Goal: Find contact information: Find contact information

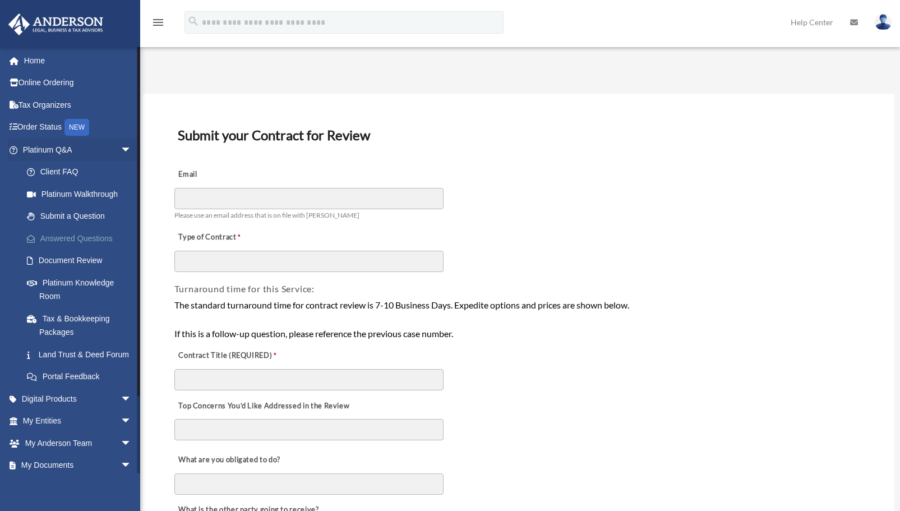
click at [75, 240] on link "Answered Questions" at bounding box center [82, 238] width 133 height 22
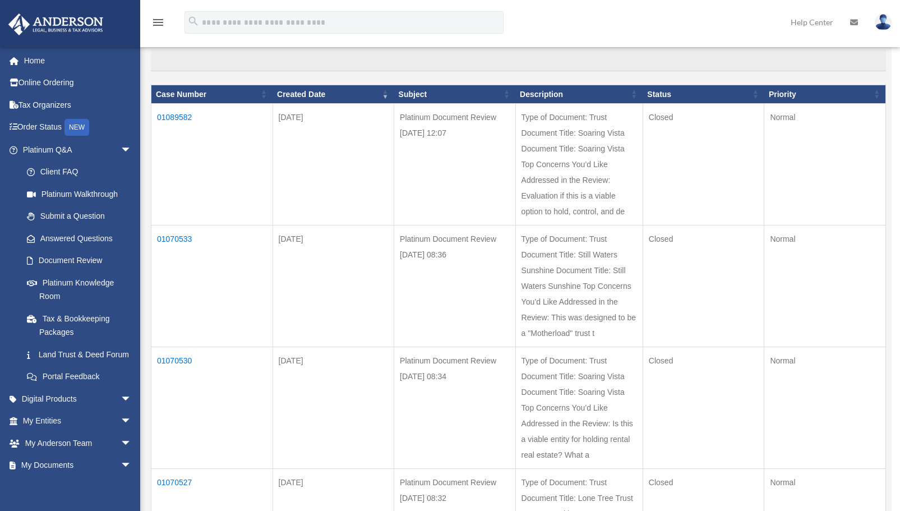
scroll to position [110, 0]
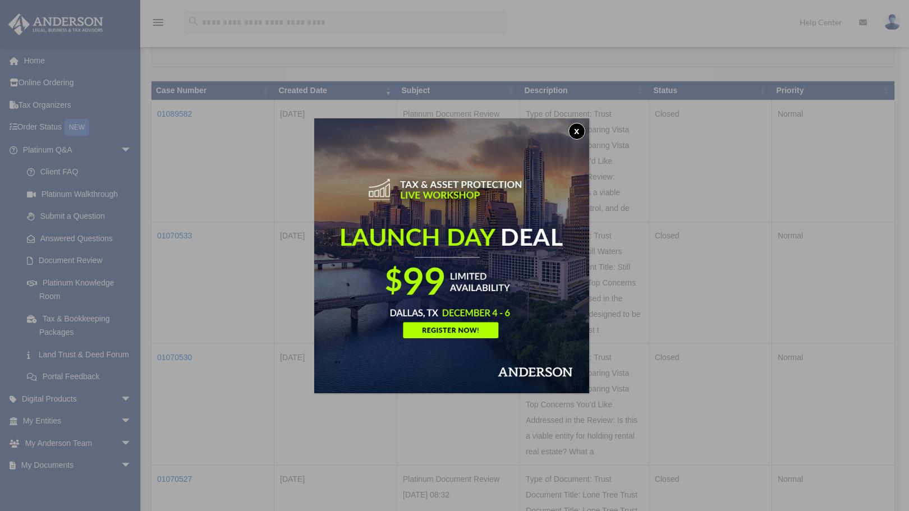
click at [581, 131] on button "x" at bounding box center [576, 131] width 17 height 17
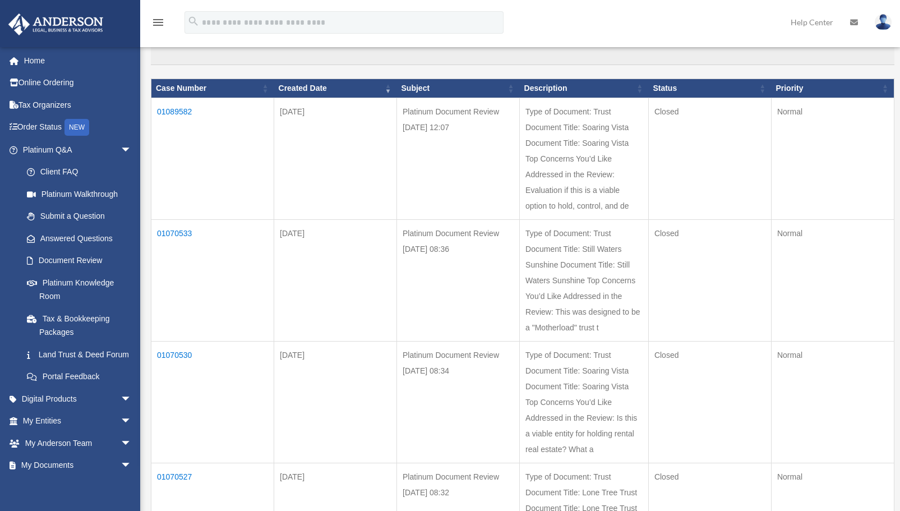
scroll to position [103, 0]
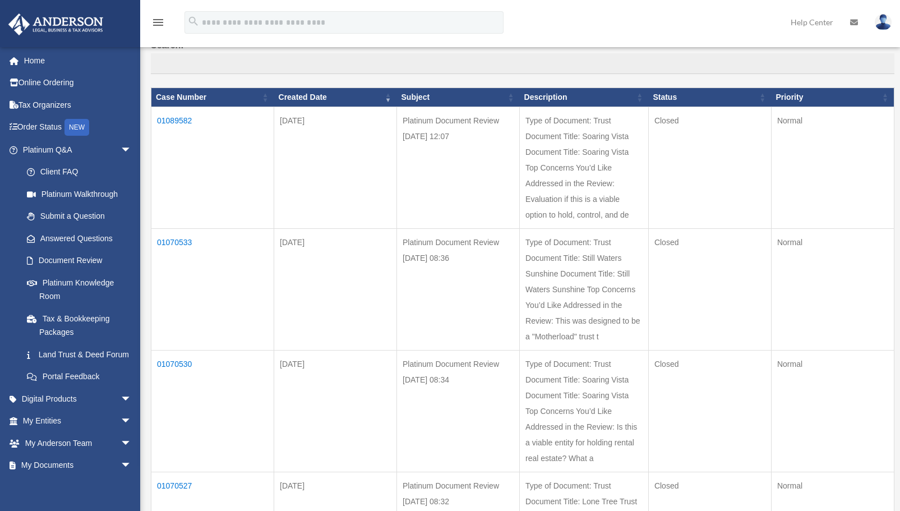
click at [176, 121] on td "01089582" at bounding box center [212, 168] width 123 height 122
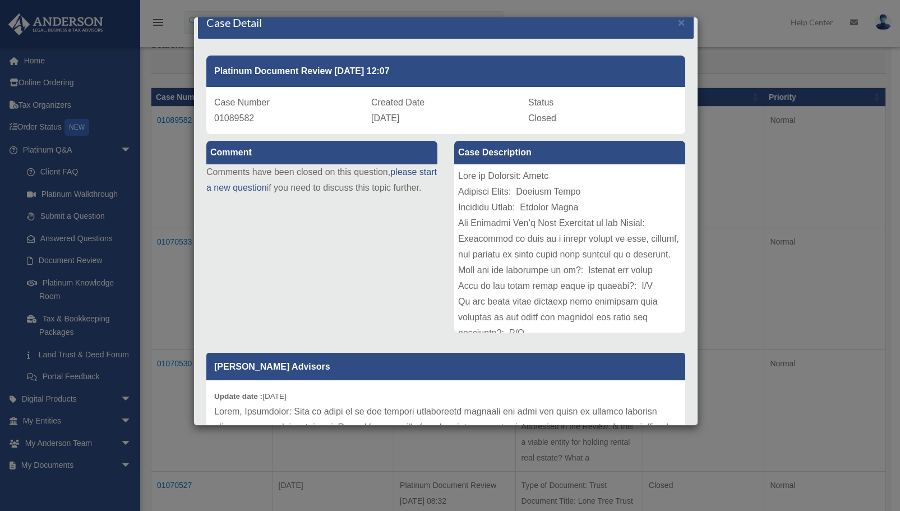
scroll to position [0, 0]
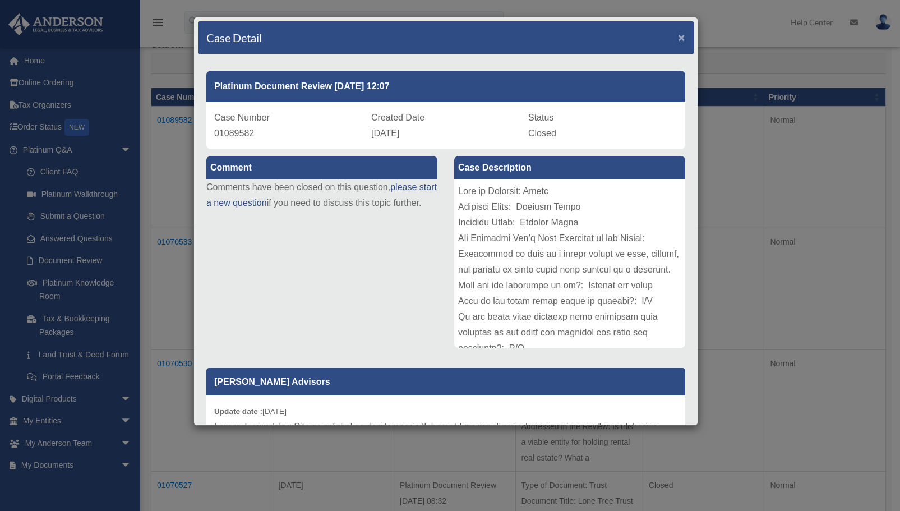
click at [678, 35] on span "×" at bounding box center [681, 37] width 7 height 13
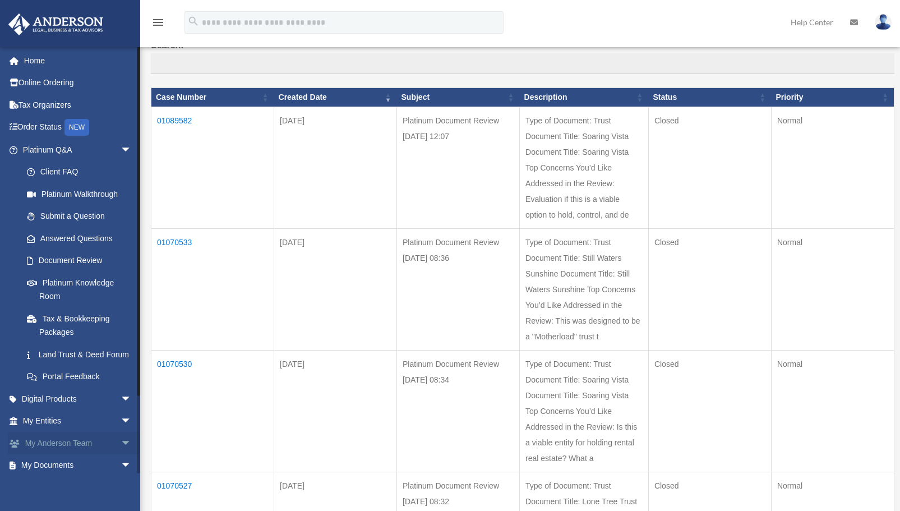
click at [39, 453] on link "My Anderson Team arrow_drop_down" at bounding box center [78, 443] width 141 height 22
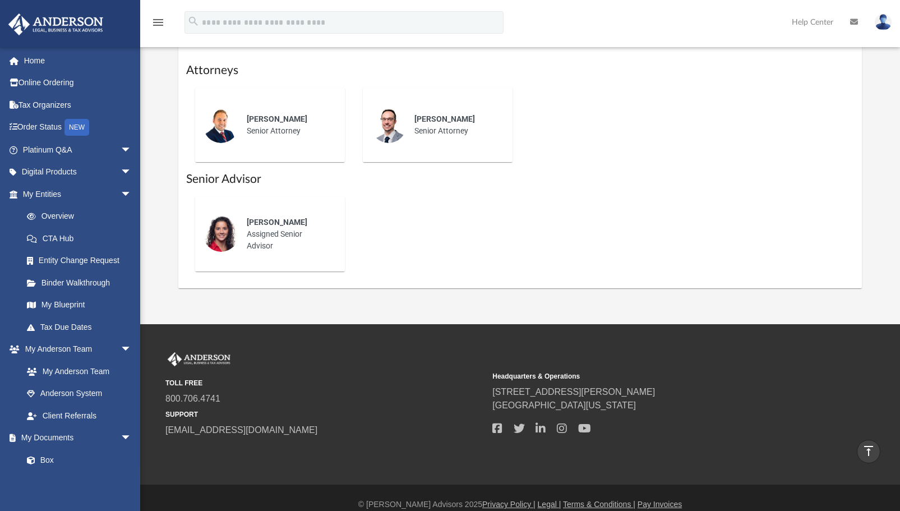
scroll to position [473, 0]
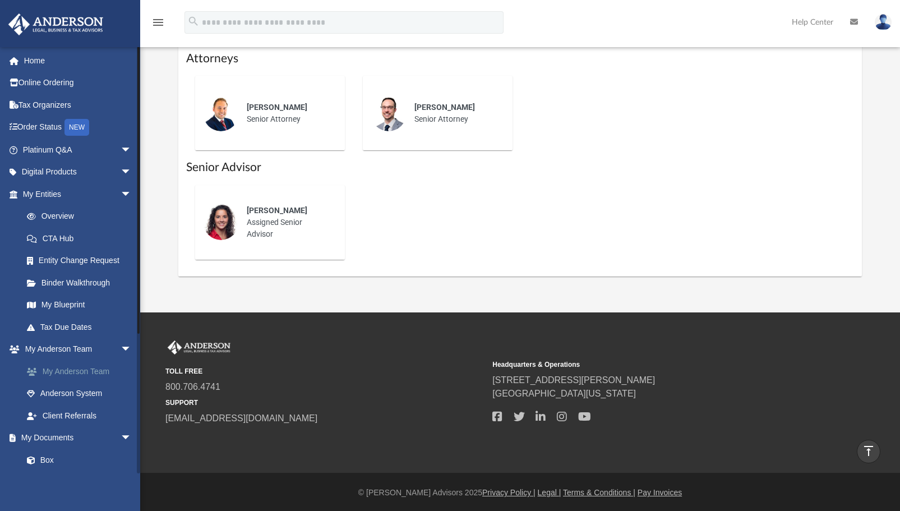
click at [82, 371] on link "My Anderson Team" at bounding box center [82, 371] width 133 height 22
click at [58, 366] on link "My Anderson Team" at bounding box center [82, 371] width 133 height 22
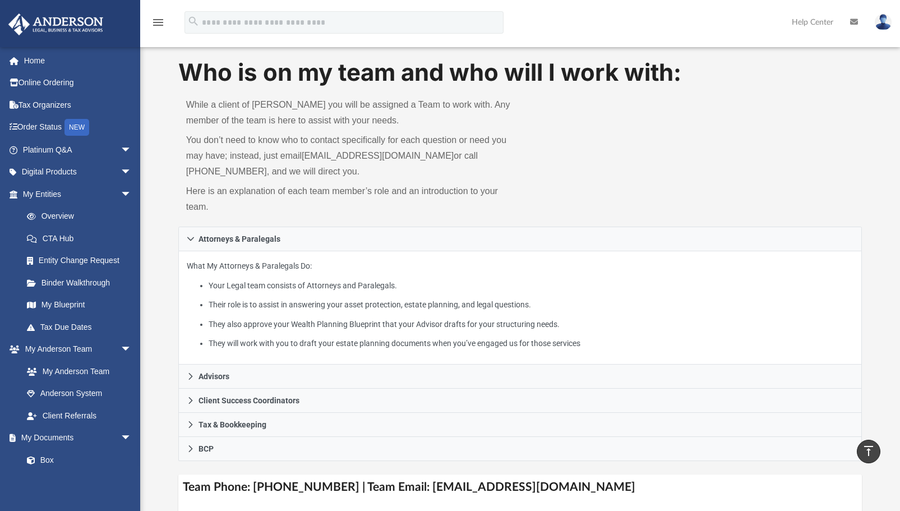
scroll to position [0, 0]
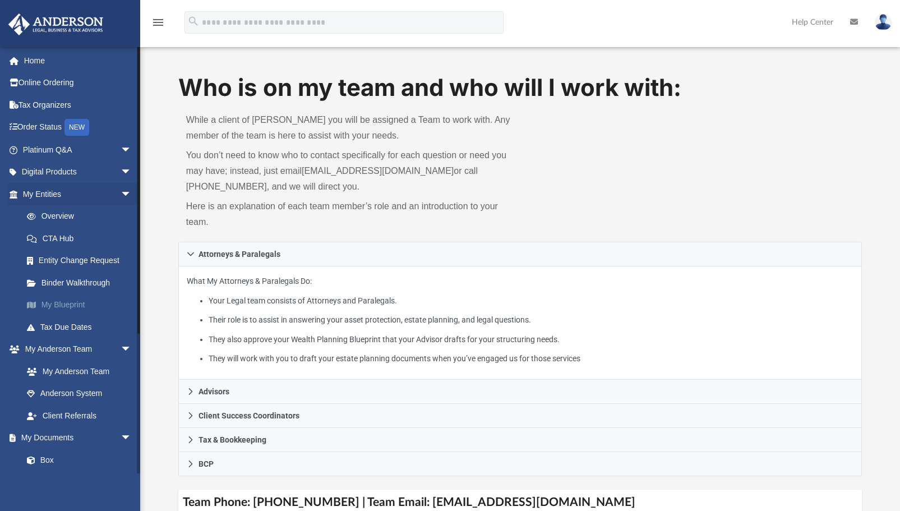
click at [63, 302] on link "My Blueprint" at bounding box center [82, 305] width 133 height 22
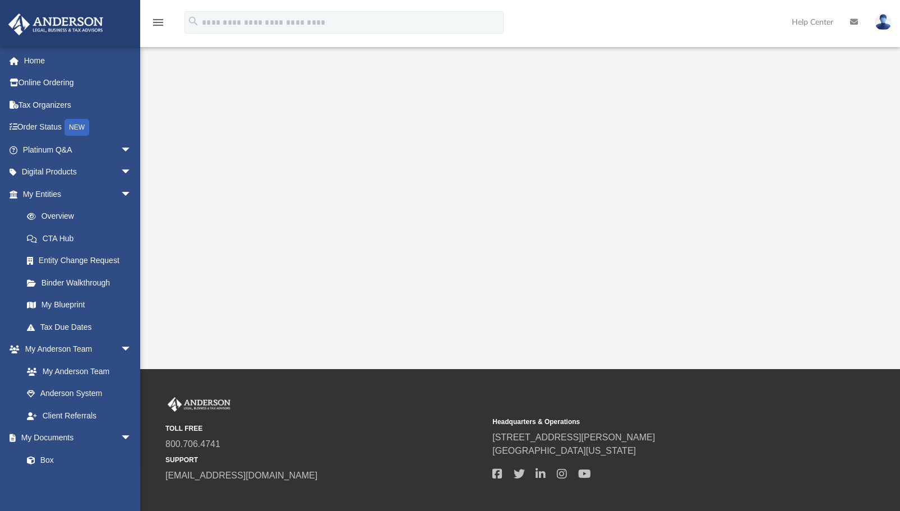
scroll to position [188, 0]
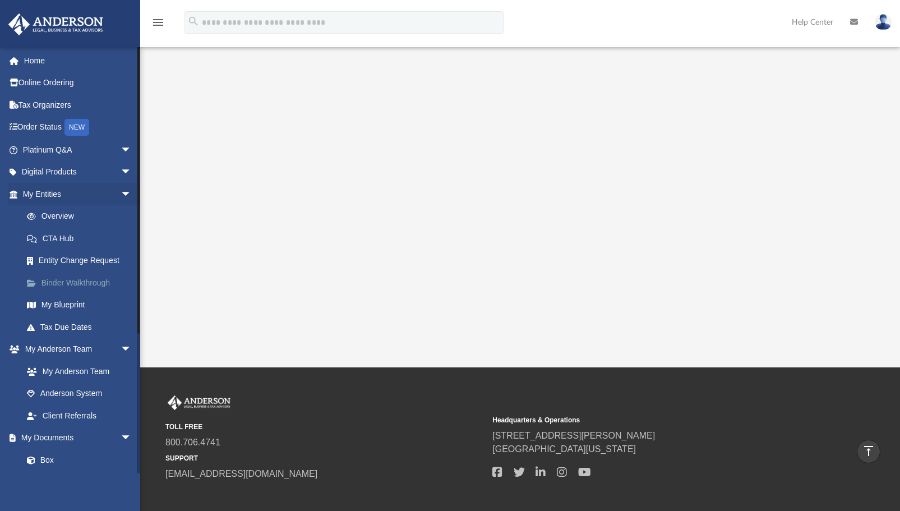
click at [61, 286] on link "Binder Walkthrough" at bounding box center [82, 282] width 133 height 22
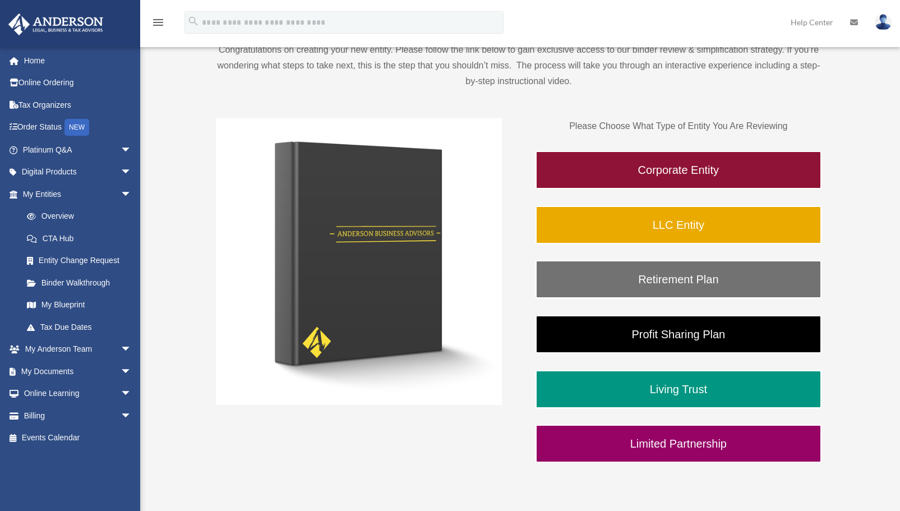
scroll to position [115, 0]
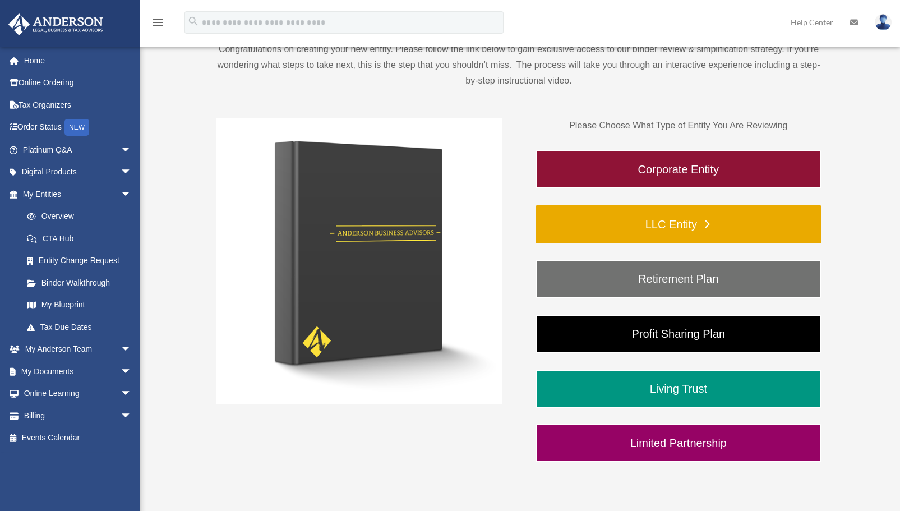
click at [692, 225] on link "LLC Entity" at bounding box center [679, 224] width 286 height 38
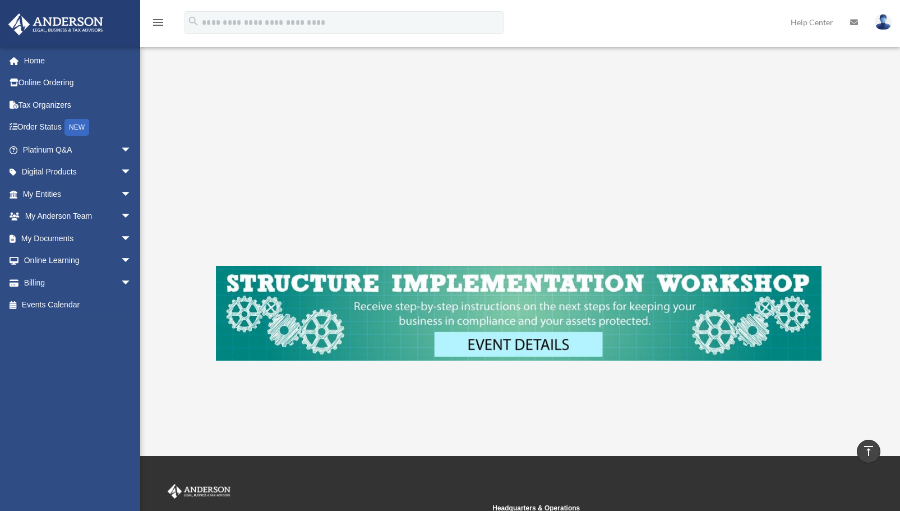
scroll to position [279, 0]
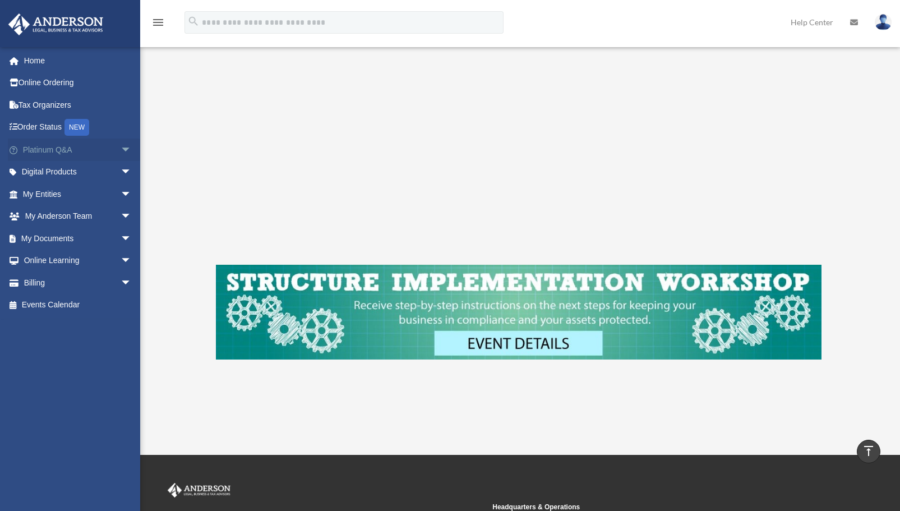
click at [52, 153] on link "Platinum Q&A arrow_drop_down" at bounding box center [78, 150] width 141 height 22
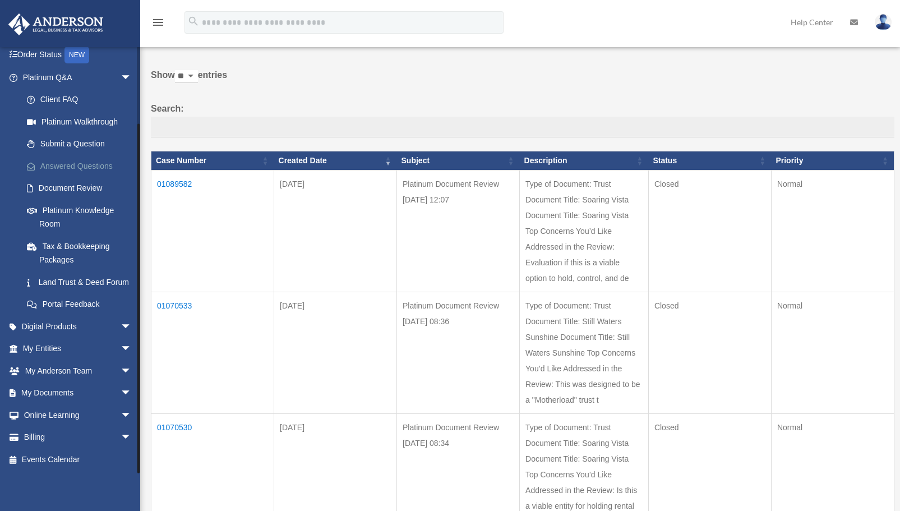
scroll to position [41, 0]
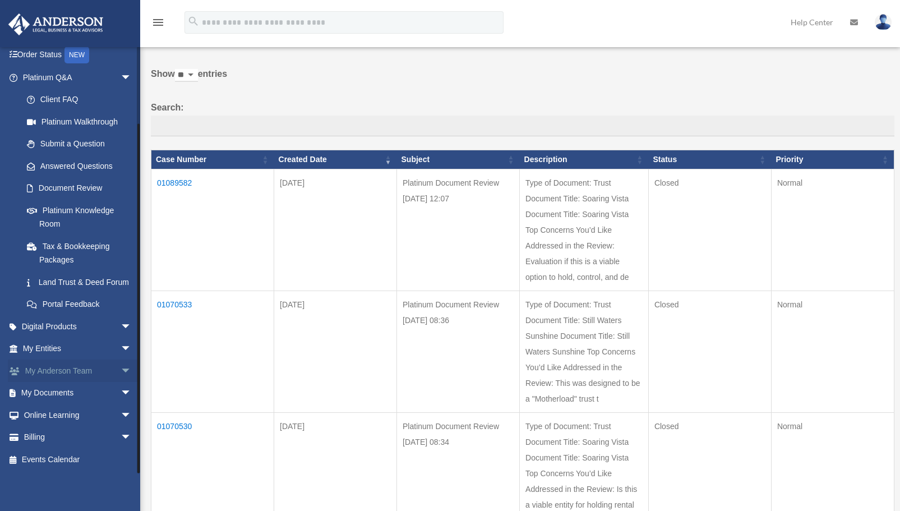
click at [121, 371] on span "arrow_drop_down" at bounding box center [132, 371] width 22 height 23
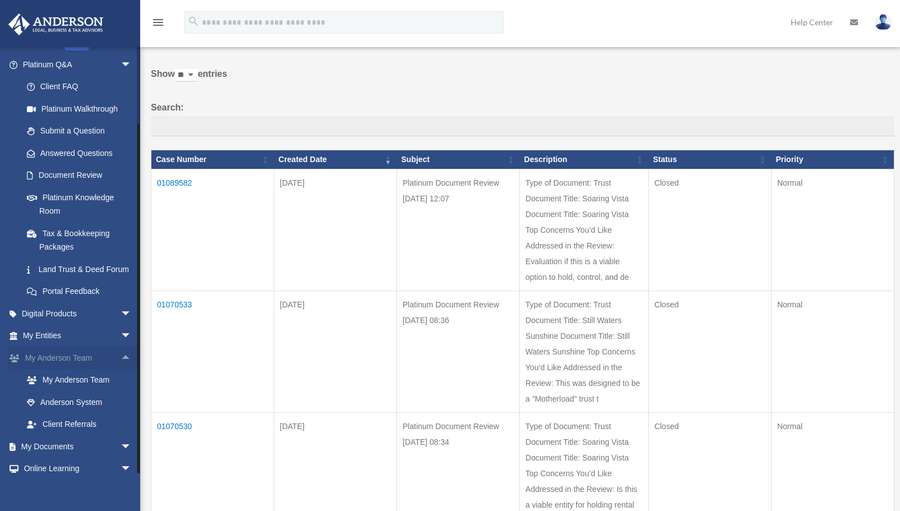
click at [63, 369] on link "My Anderson Team arrow_drop_up" at bounding box center [78, 358] width 141 height 22
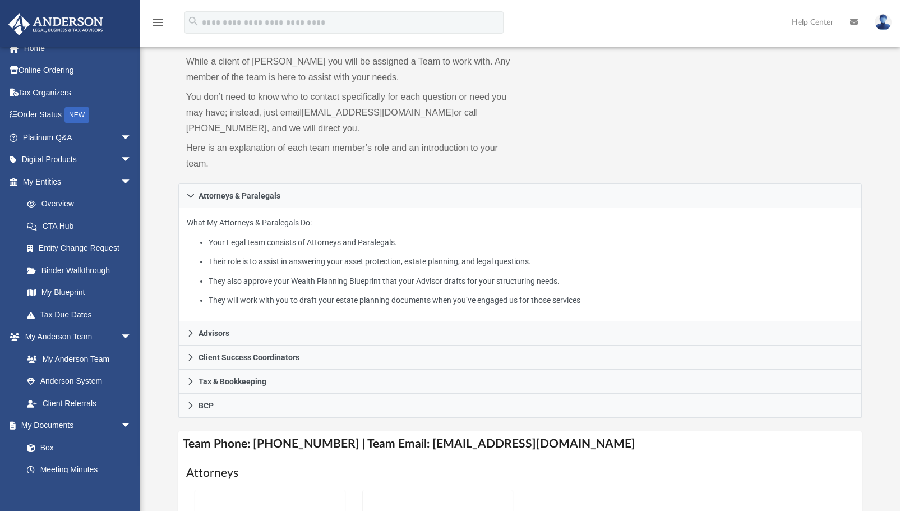
scroll to position [59, 0]
click at [365, 110] on link "[EMAIL_ADDRESS][DOMAIN_NAME]" at bounding box center [378, 112] width 152 height 10
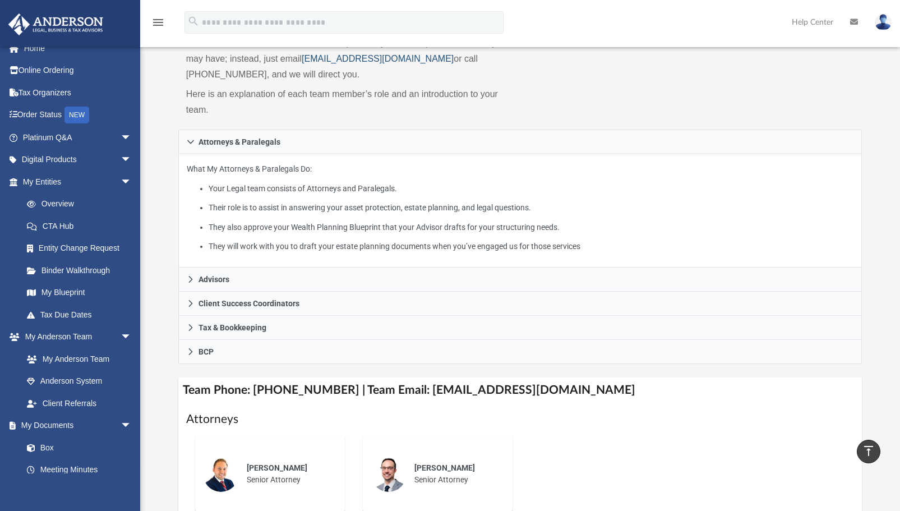
scroll to position [0, 0]
